Goal: Communication & Community: Ask a question

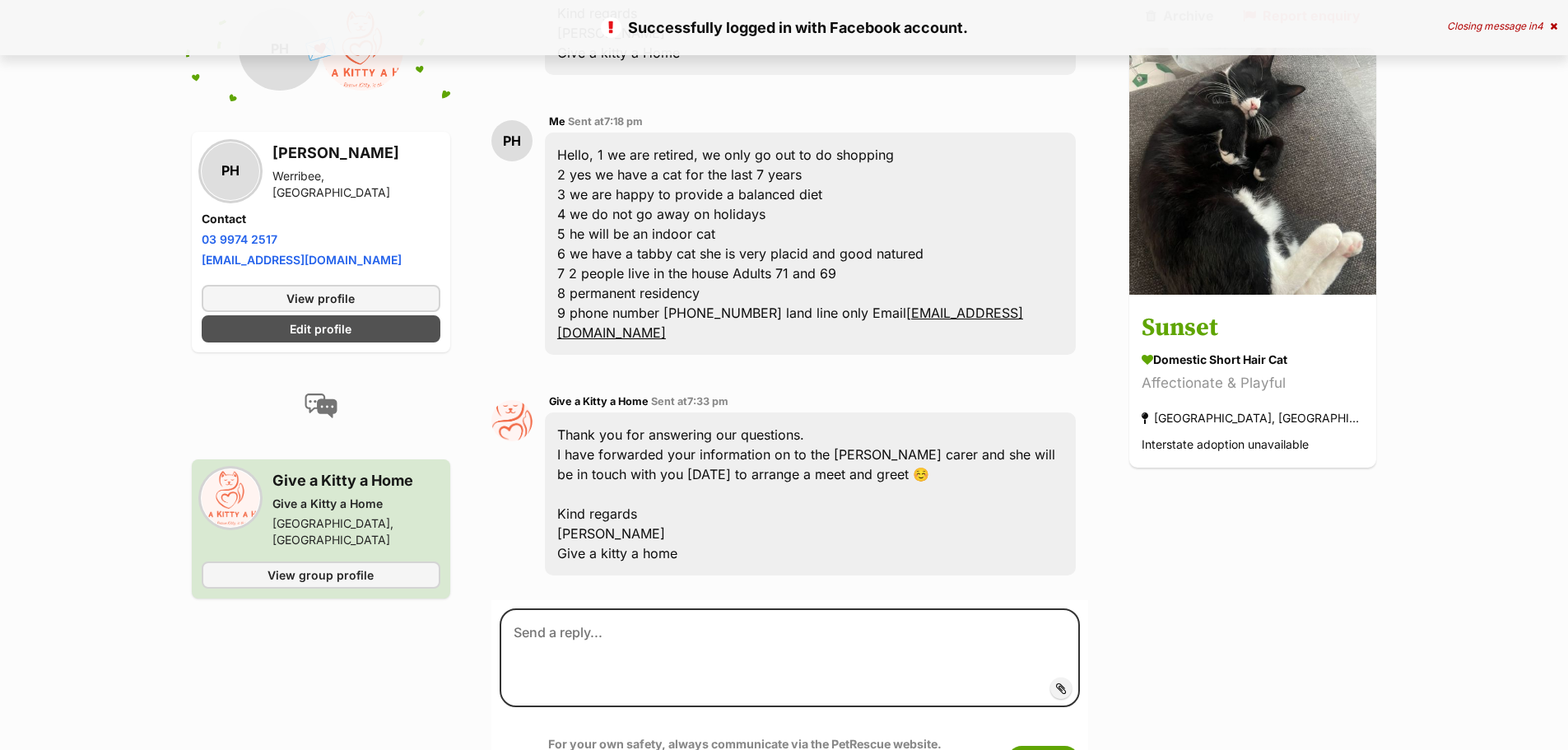
scroll to position [1362, 0]
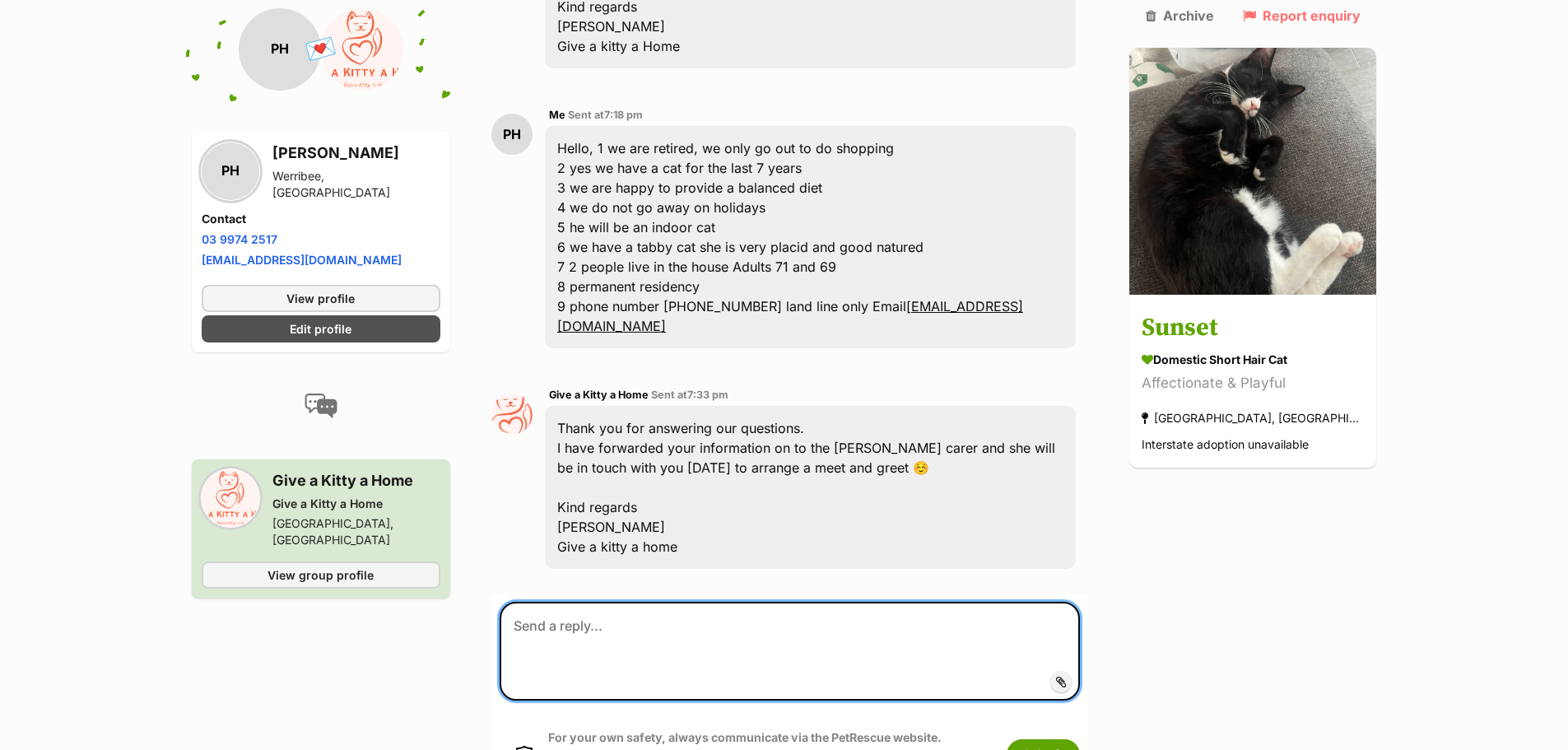
click at [543, 602] on textarea at bounding box center [790, 651] width 581 height 98
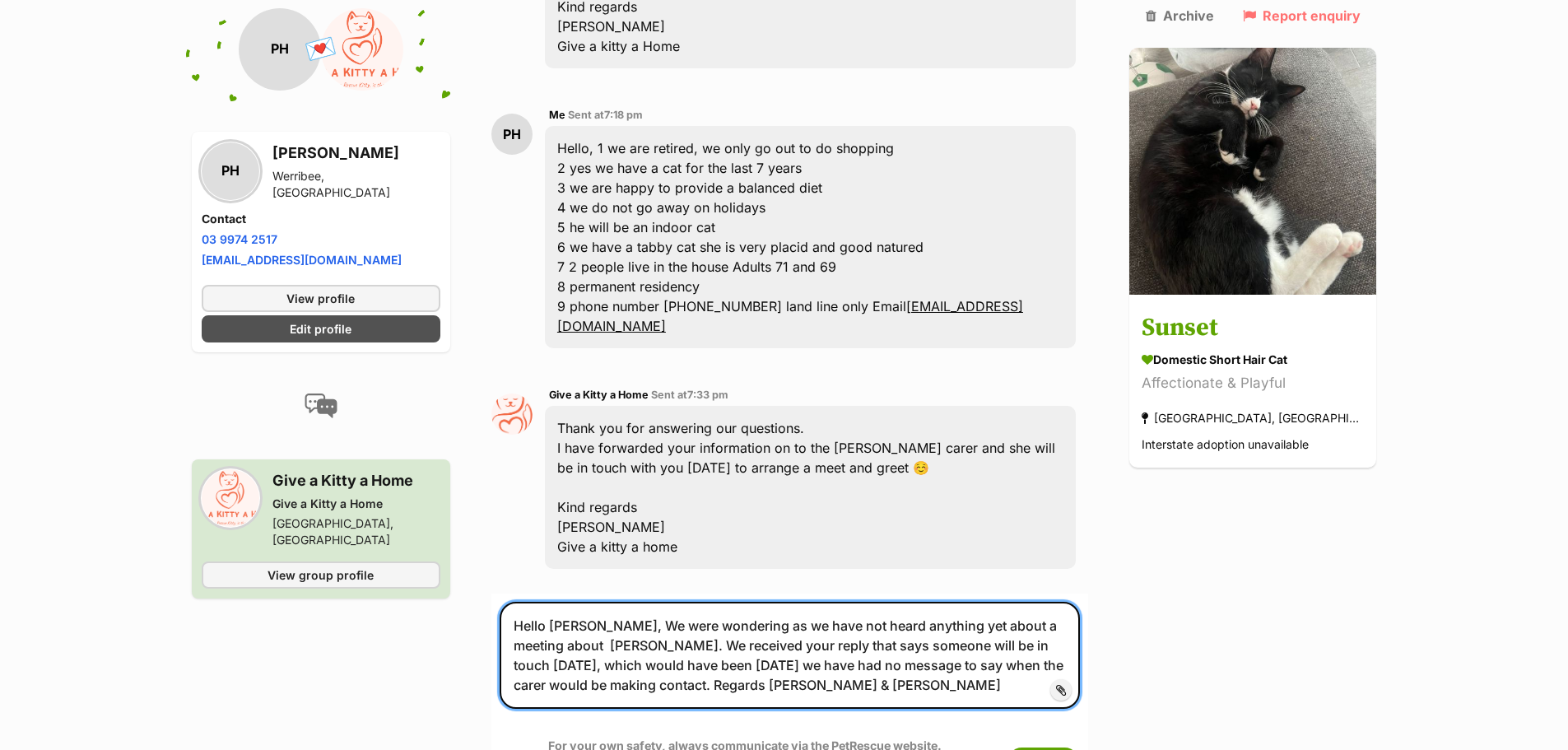
click at [1064, 602] on textarea "Hello [PERSON_NAME], We were wondering as we have not heard anything yet about …" at bounding box center [790, 655] width 581 height 107
click at [802, 602] on textarea "Hello [PERSON_NAME], We were wondering as we have not heard anything yet about …" at bounding box center [790, 655] width 581 height 107
click at [723, 602] on textarea "Hello [PERSON_NAME], We were wondering as we have not heard anything yet about …" at bounding box center [790, 655] width 581 height 107
click at [795, 602] on textarea "Hello [PERSON_NAME], We were wondering as we have not heard anything yet about …" at bounding box center [790, 655] width 581 height 107
type textarea "Hello [PERSON_NAME], We were wondering as we have not heard anything yet about …"
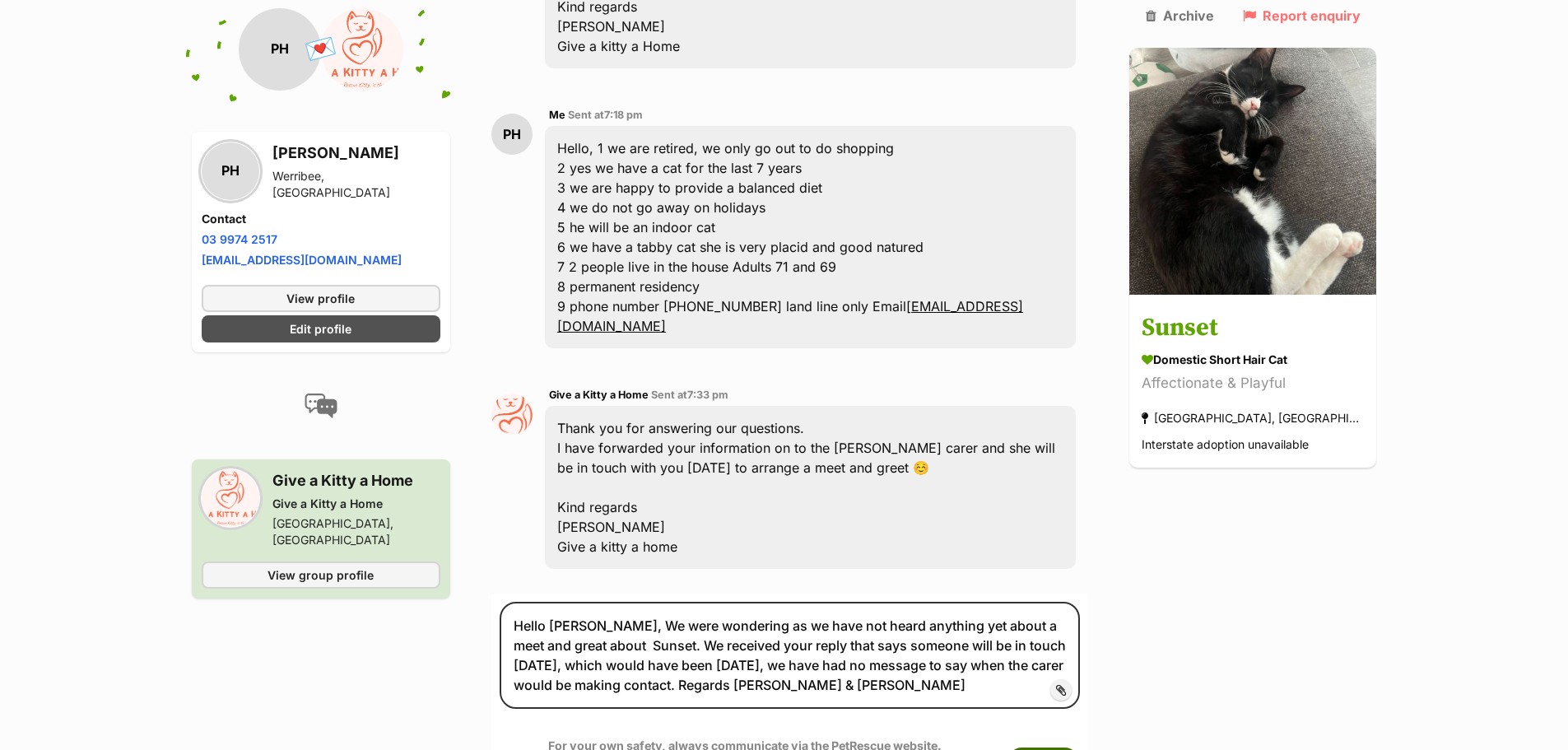
click at [1080, 747] on button "Submit" at bounding box center [1043, 762] width 73 height 30
